Goal: Task Accomplishment & Management: Complete application form

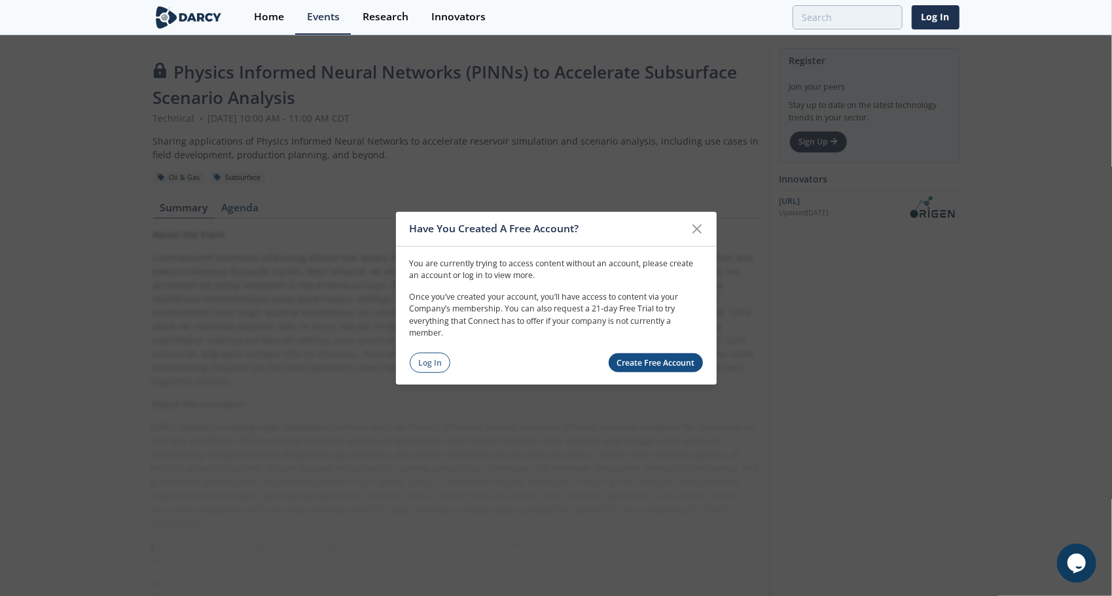
click at [661, 227] on icon at bounding box center [697, 229] width 16 height 16
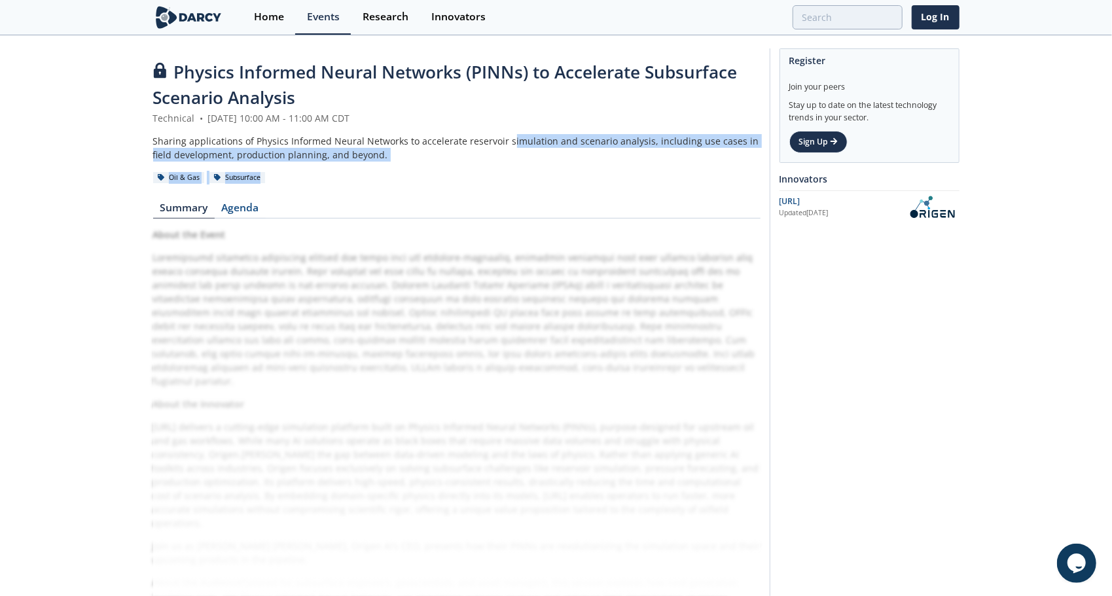
drag, startPoint x: 504, startPoint y: 138, endPoint x: 519, endPoint y: 171, distance: 35.8
click at [519, 171] on header "Physics Informed Neural Networks (PINNs) to Accelerate Subsurface Scenario Anal…" at bounding box center [457, 122] width 608 height 125
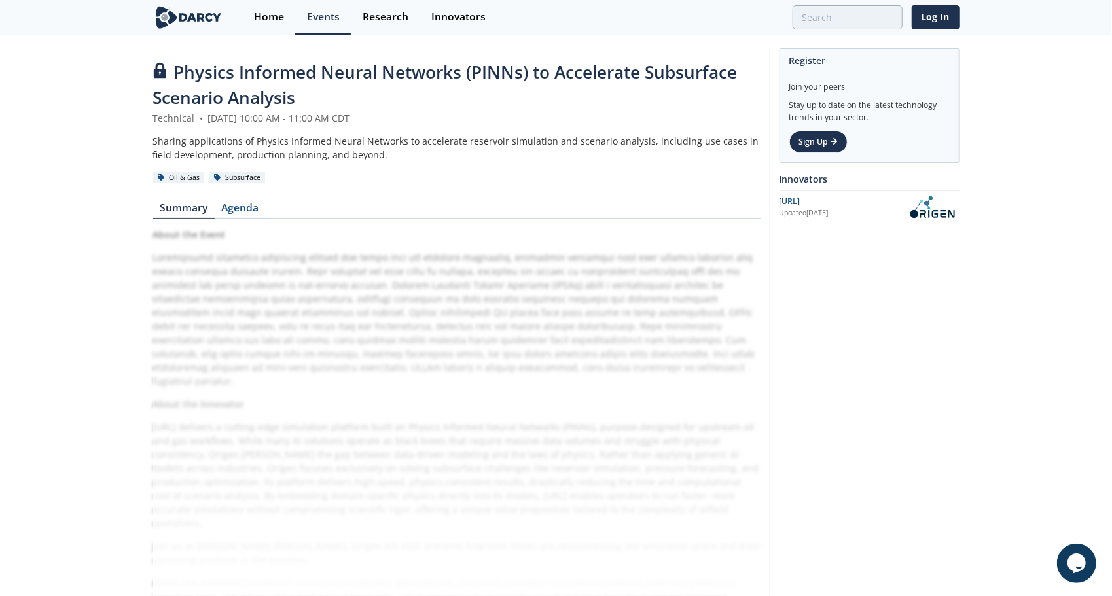
drag, startPoint x: 519, startPoint y: 171, endPoint x: 507, endPoint y: 187, distance: 20.2
click at [508, 187] on div "Physics Informed Neural Networks (PINNs) to Accelerate Subsurface Scenario Anal…" at bounding box center [457, 336] width 608 height 553
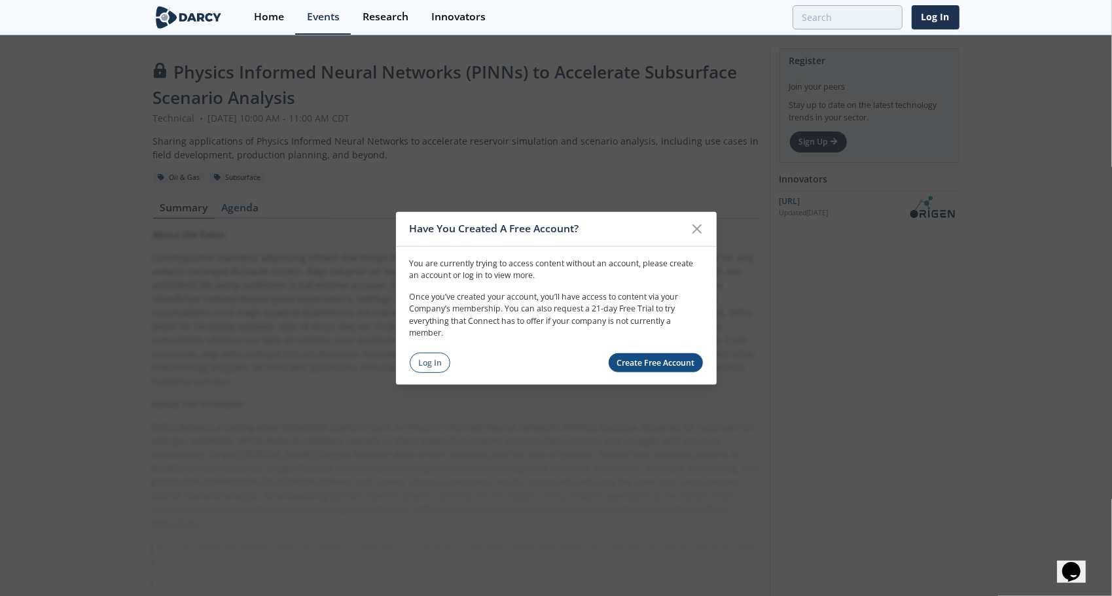
click at [640, 367] on link "Create Free Account" at bounding box center [656, 363] width 94 height 19
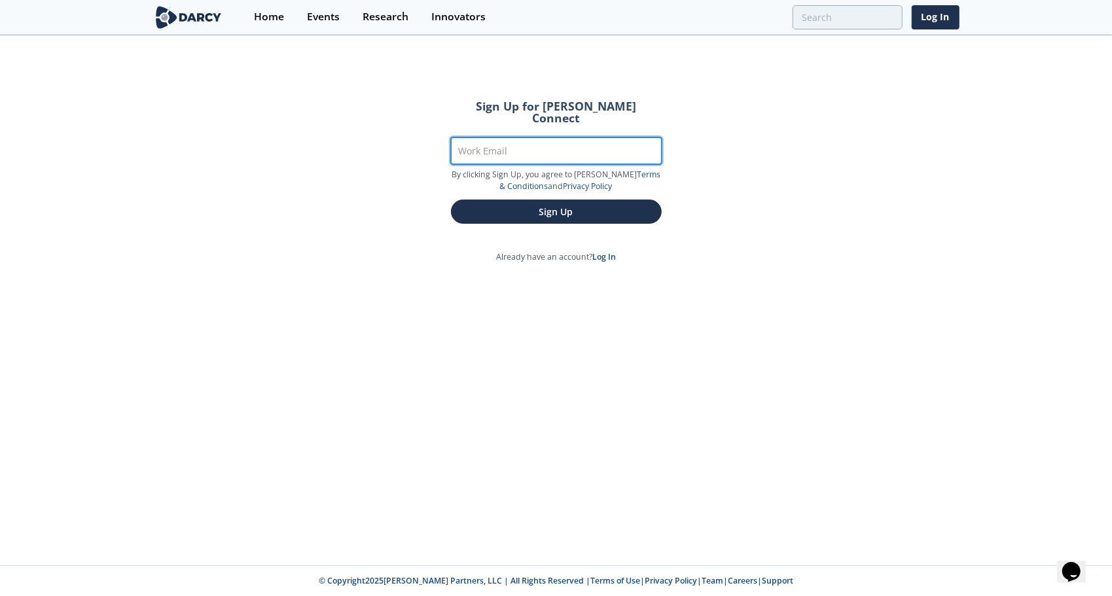
click at [537, 137] on input "Work Email" at bounding box center [556, 150] width 211 height 27
type input "[PERSON_NAME][EMAIL_ADDRESS][PERSON_NAME][DOMAIN_NAME]"
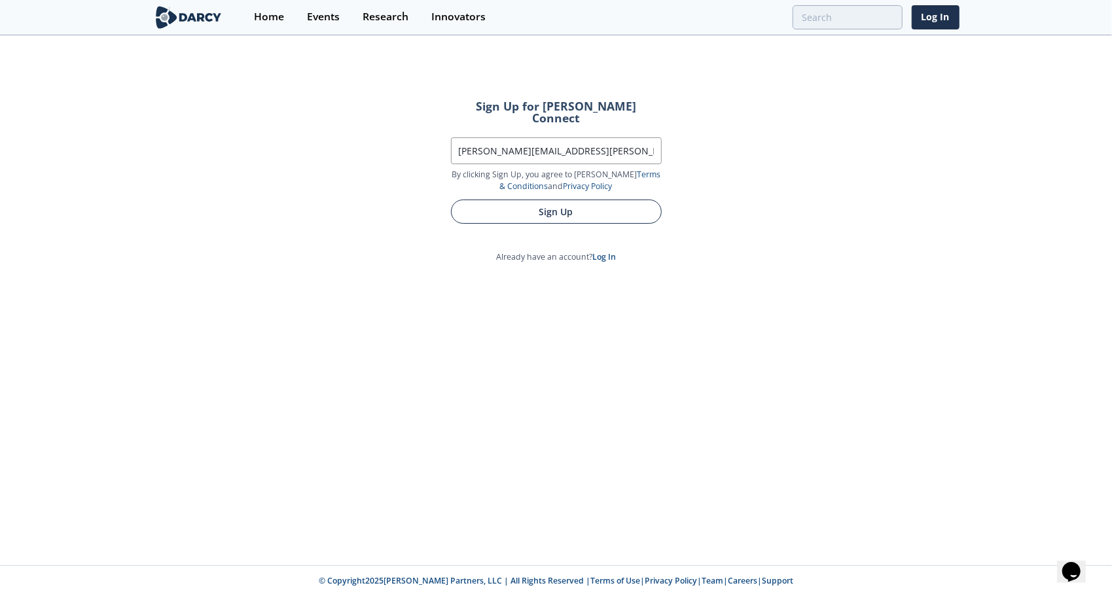
click at [565, 202] on button "Sign Up" at bounding box center [556, 212] width 211 height 24
click at [539, 200] on button "Sign Up" at bounding box center [556, 212] width 211 height 24
